Goal: Check status: Verify the current state of an ongoing process or item

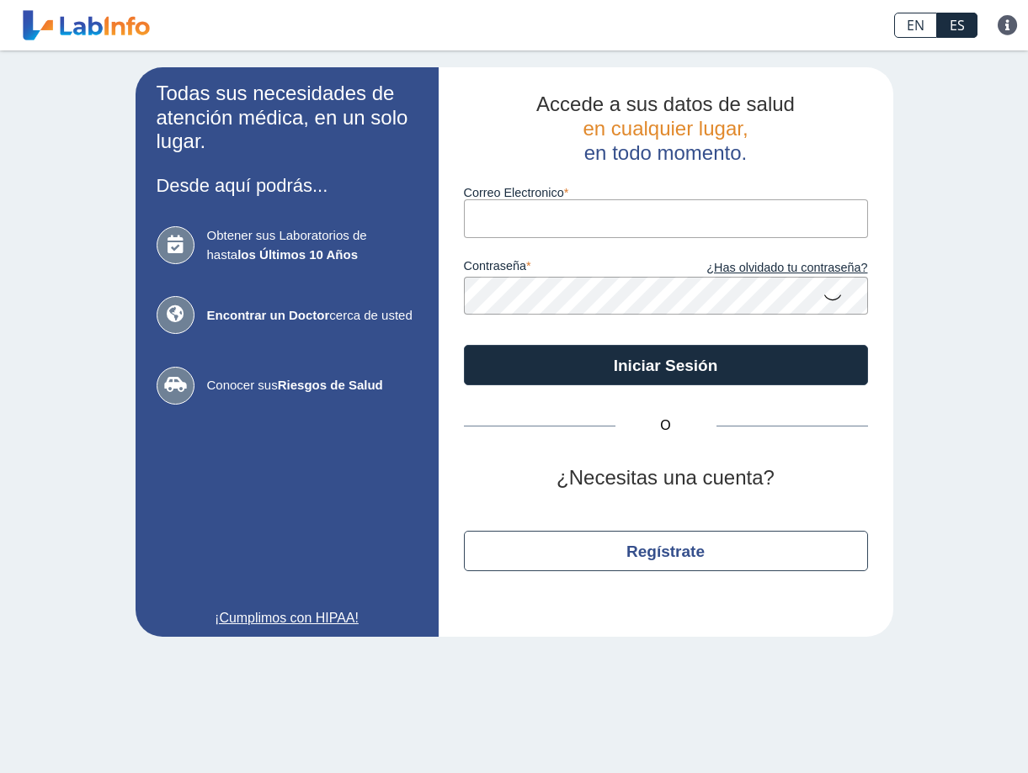
click at [538, 231] on input "Correo Electronico" at bounding box center [666, 218] width 404 height 38
type input "[EMAIL_ADDRESS][DOMAIN_NAME]"
click at [464, 345] on button "Iniciar Sesión" at bounding box center [666, 365] width 404 height 40
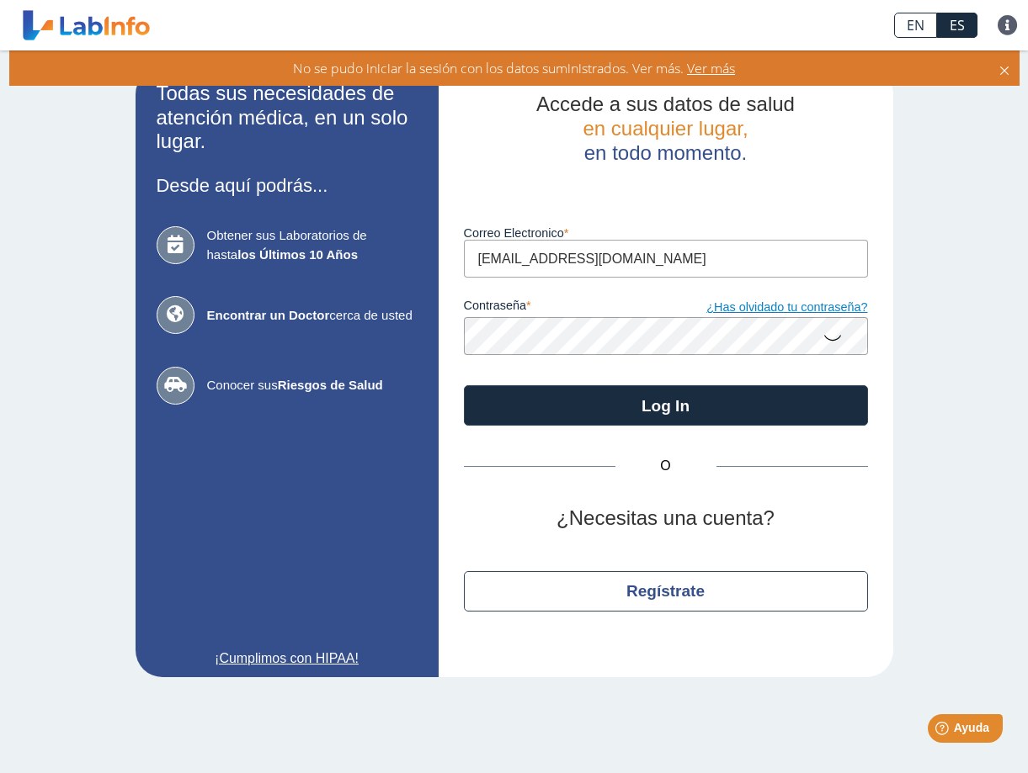
click at [775, 317] on link "¿Has olvidado tu contraseña?" at bounding box center [767, 308] width 202 height 19
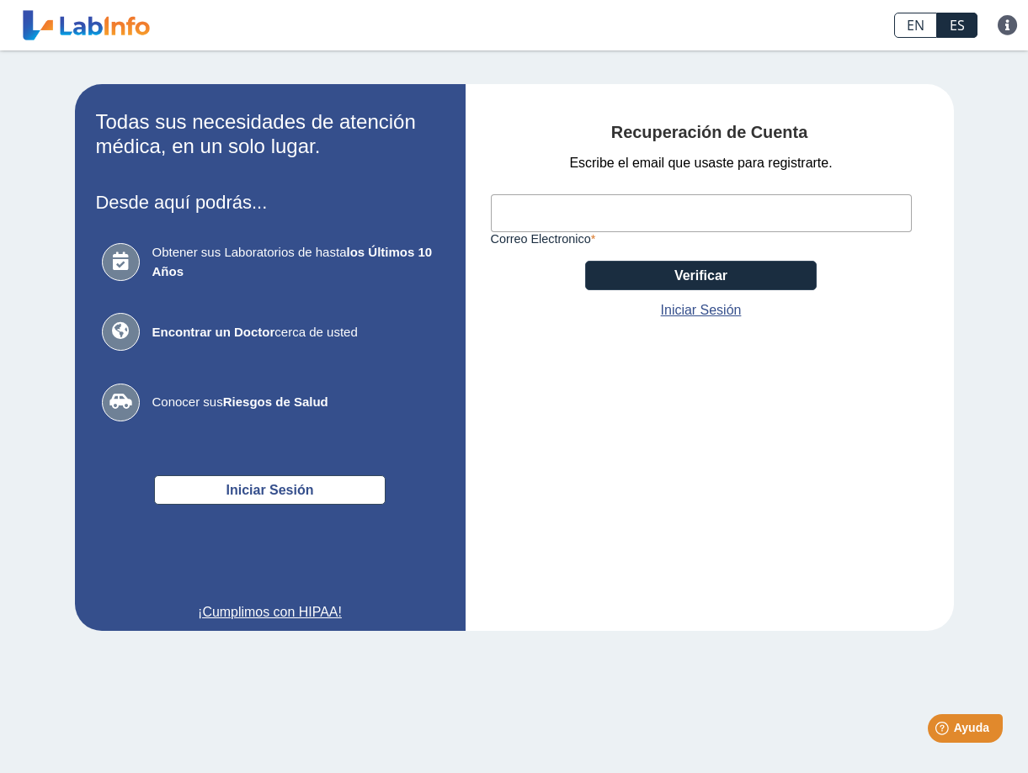
click at [551, 207] on input "Correo Electronico" at bounding box center [701, 213] width 421 height 38
type input "[EMAIL_ADDRESS][DOMAIN_NAME]"
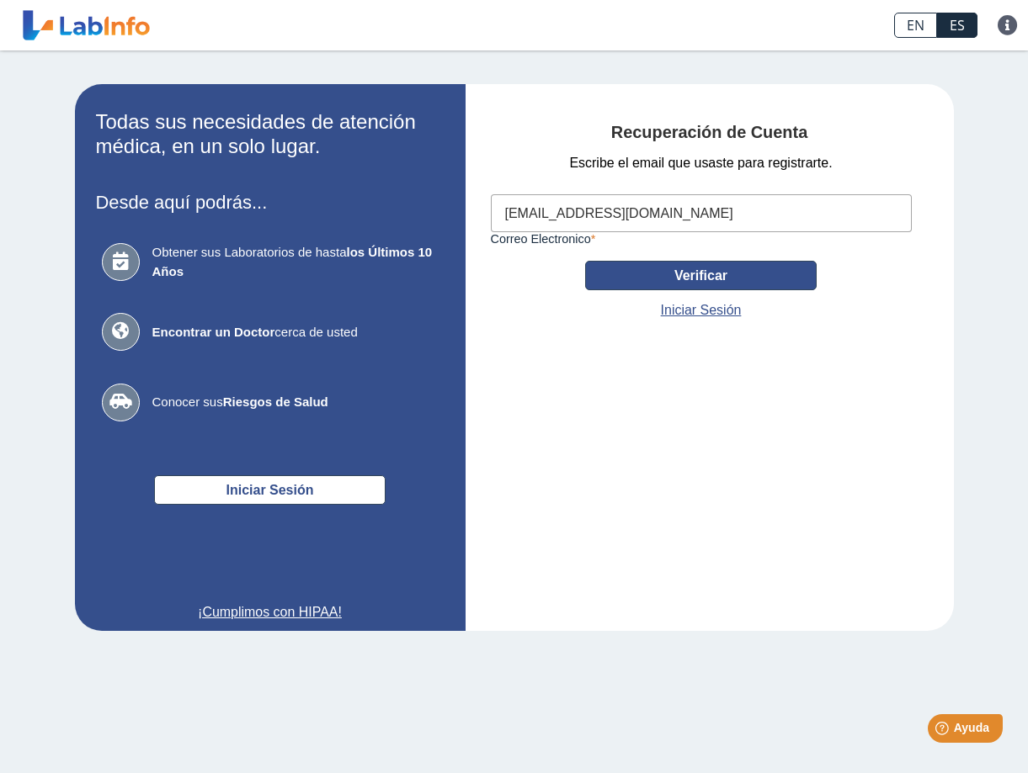
click at [714, 274] on button "Verificar" at bounding box center [700, 275] width 231 height 29
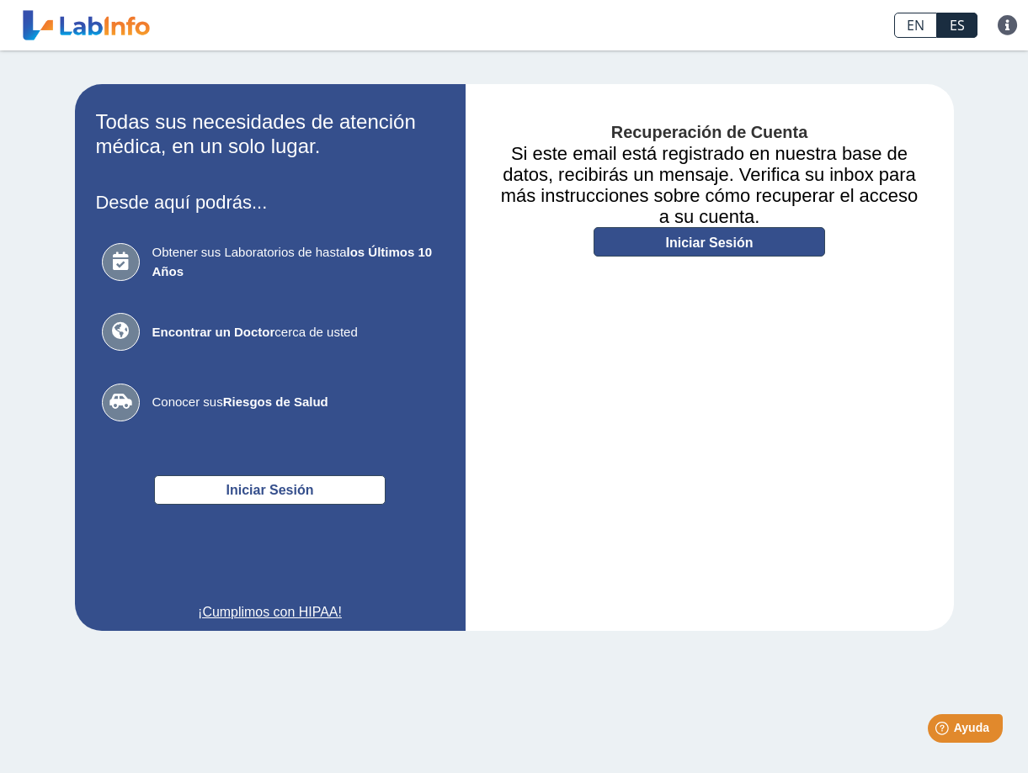
click at [643, 247] on link "Iniciar Sesión" at bounding box center [708, 241] width 231 height 29
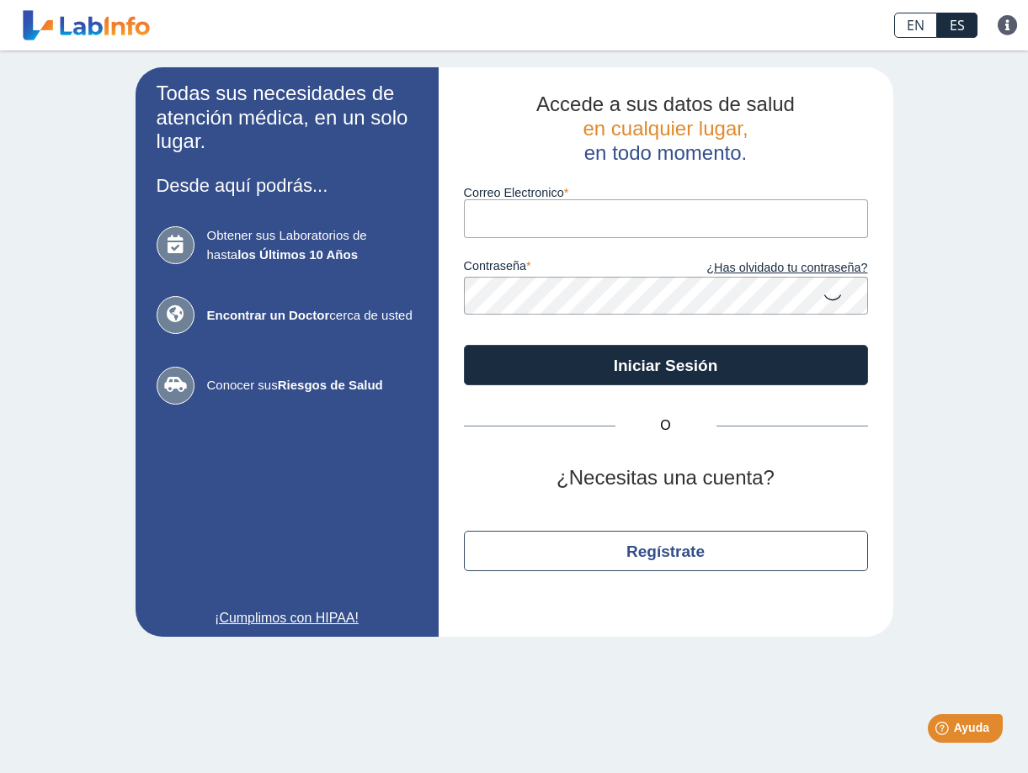
click at [657, 218] on input "Correo Electronico" at bounding box center [666, 218] width 404 height 38
type input "[EMAIL_ADDRESS][DOMAIN_NAME]"
click at [464, 345] on button "Iniciar Sesión" at bounding box center [666, 365] width 404 height 40
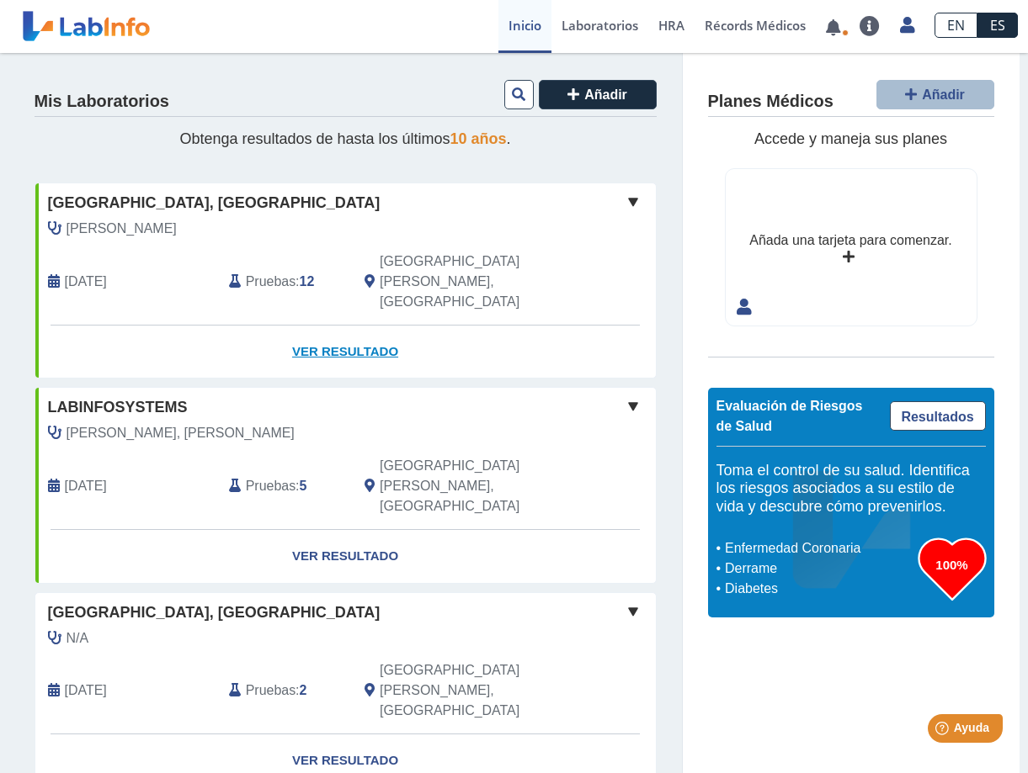
click at [295, 326] on link "Ver Resultado" at bounding box center [345, 352] width 620 height 53
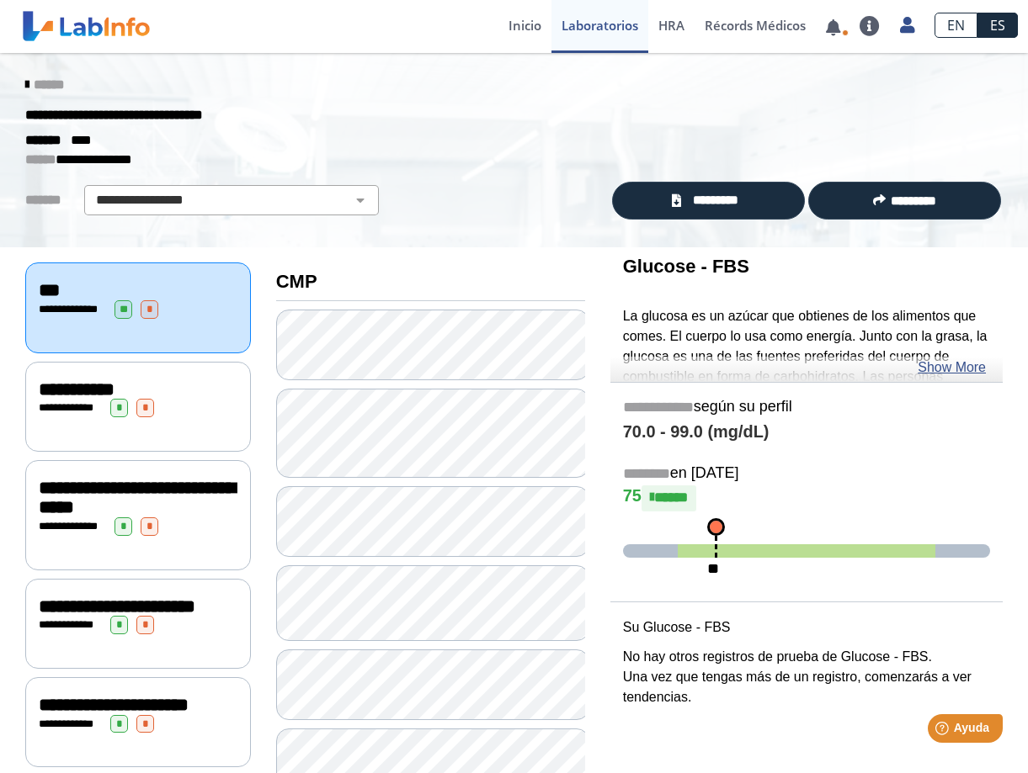
click at [105, 295] on div "***" at bounding box center [138, 290] width 199 height 20
click at [715, 197] on span "*********" at bounding box center [715, 200] width 58 height 19
